Goal: Check status: Check status

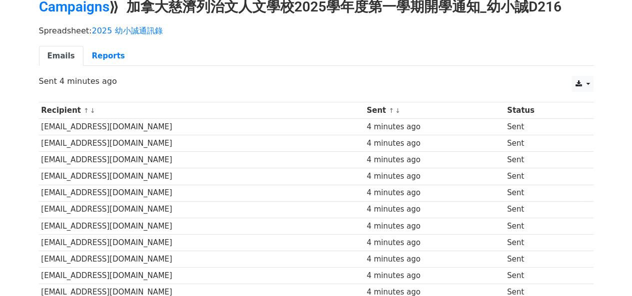
scroll to position [19, 0]
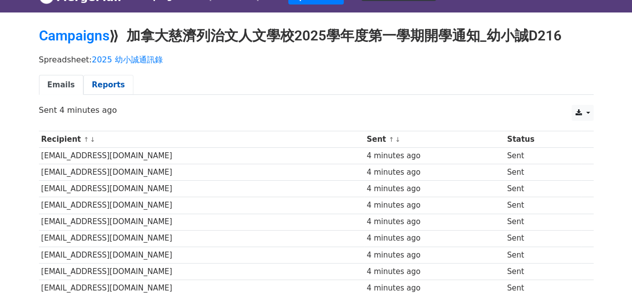
click at [107, 84] on link "Reports" at bounding box center [108, 85] width 50 height 20
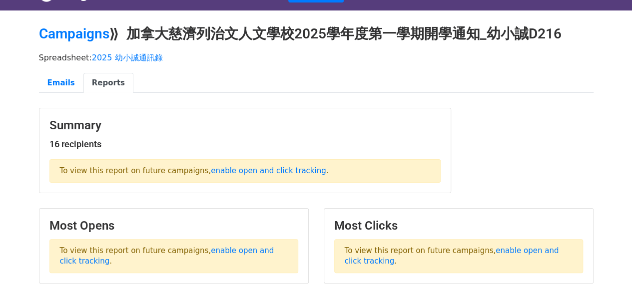
scroll to position [60, 0]
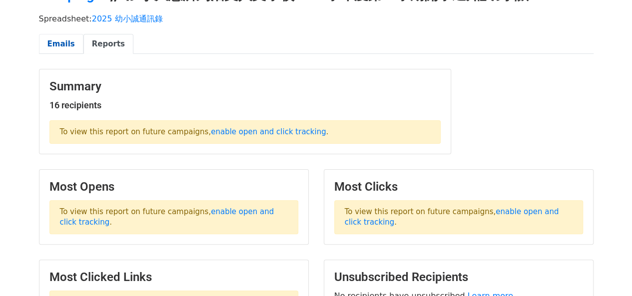
click at [57, 43] on link "Emails" at bounding box center [61, 44] width 44 height 20
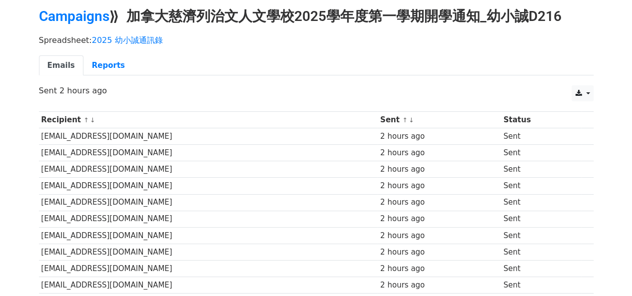
scroll to position [39, 0]
click at [108, 63] on link "Reports" at bounding box center [108, 65] width 50 height 20
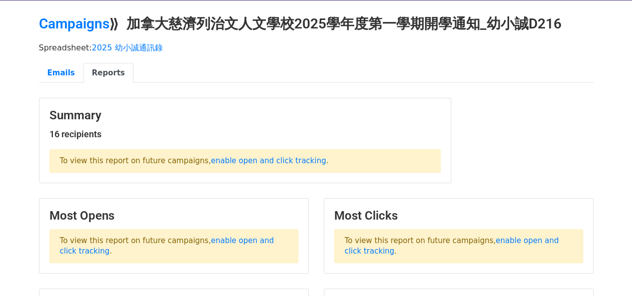
scroll to position [40, 0]
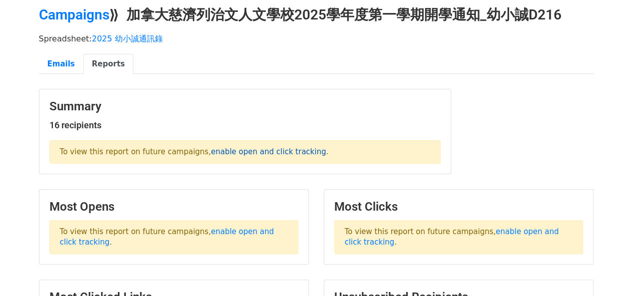
click at [274, 153] on link "enable open and click tracking" at bounding box center [268, 151] width 115 height 9
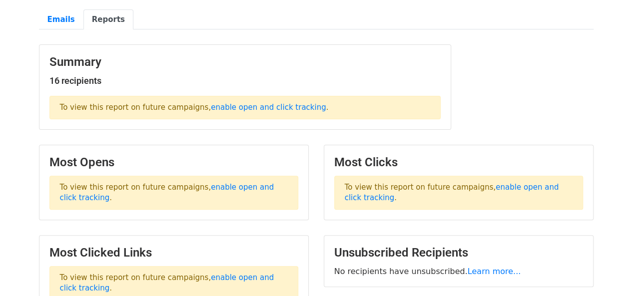
scroll to position [88, 0]
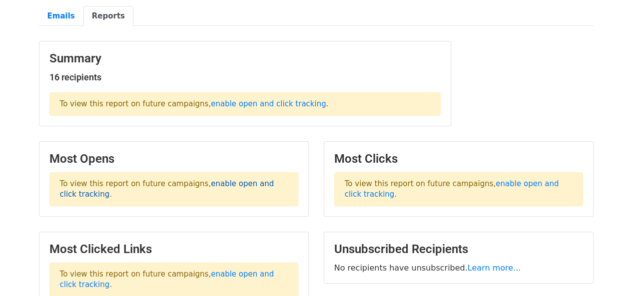
click at [254, 180] on link "enable open and click tracking" at bounding box center [167, 188] width 214 height 19
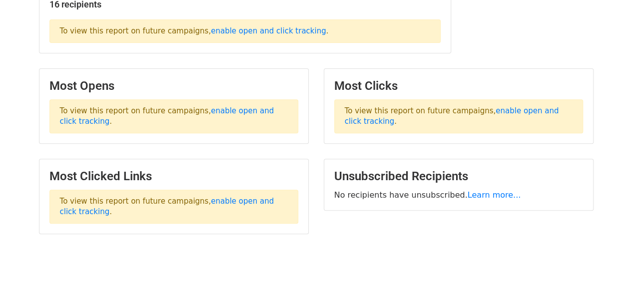
scroll to position [187, 0]
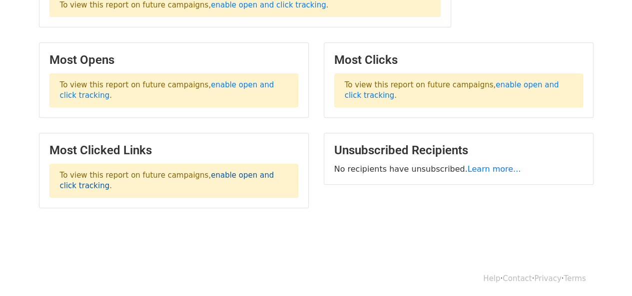
click at [256, 171] on link "enable open and click tracking" at bounding box center [167, 180] width 214 height 19
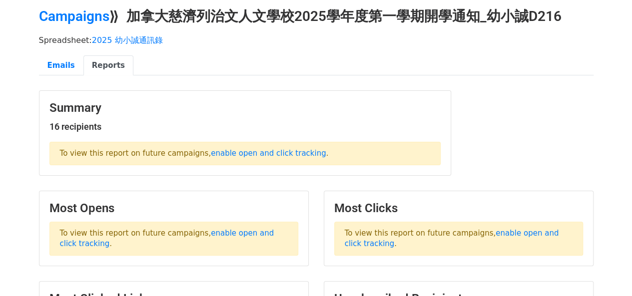
scroll to position [0, 0]
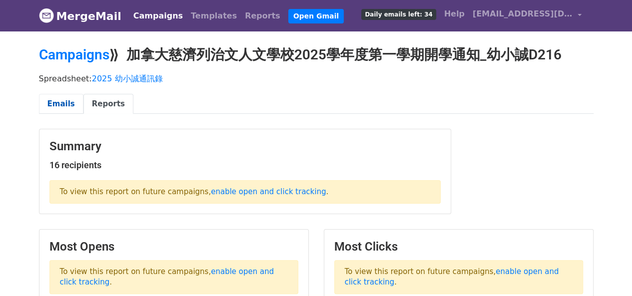
click at [58, 103] on link "Emails" at bounding box center [61, 104] width 44 height 20
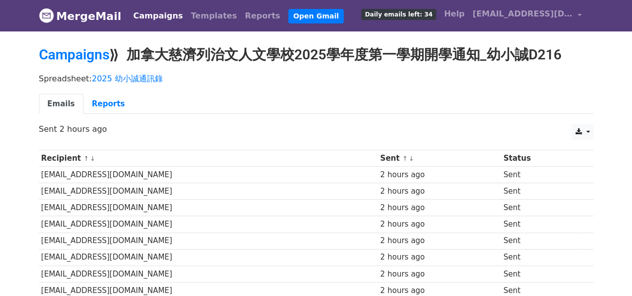
click at [508, 158] on th "Status" at bounding box center [541, 158] width 80 height 16
click at [62, 136] on div "CSV Excel Sent 2 hours ago" at bounding box center [316, 134] width 570 height 21
